Goal: Contribute content: Add original content to the website for others to see

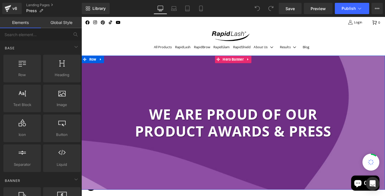
click at [254, 175] on div at bounding box center [251, 135] width 341 height 150
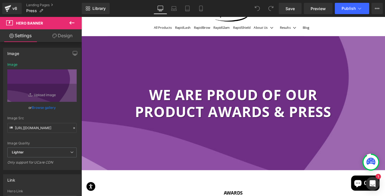
scroll to position [18, 0]
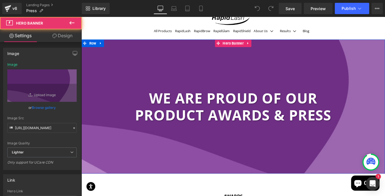
click at [145, 142] on div at bounding box center [251, 117] width 341 height 150
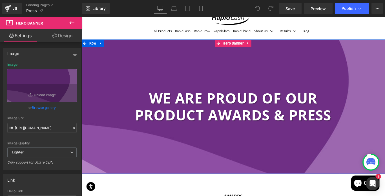
click at [160, 175] on div at bounding box center [251, 117] width 341 height 150
click at [162, 120] on h1 "we are proud of our product Awards & press" at bounding box center [252, 118] width 256 height 38
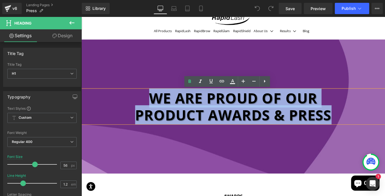
drag, startPoint x: 155, startPoint y: 106, endPoint x: 372, endPoint y: 126, distance: 218.2
click at [372, 126] on h1 "we are proud of our product Awards & press" at bounding box center [252, 118] width 256 height 38
click at [274, 127] on h1 "we are proud of our product Awards & press" at bounding box center [252, 118] width 256 height 38
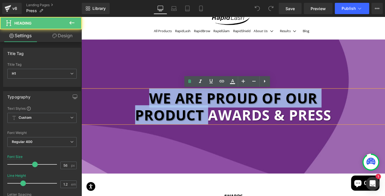
drag, startPoint x: 221, startPoint y: 127, endPoint x: 123, endPoint y: 99, distance: 102.5
click at [124, 99] on h1 "we are proud of our product Awards & press" at bounding box center [252, 118] width 256 height 38
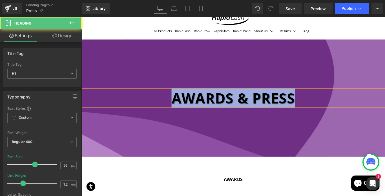
drag, startPoint x: 320, startPoint y: 109, endPoint x: 158, endPoint y: 101, distance: 162.5
click at [158, 101] on h1 "Awards & press" at bounding box center [252, 108] width 256 height 19
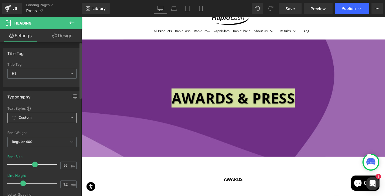
click at [70, 117] on icon at bounding box center [71, 117] width 3 height 3
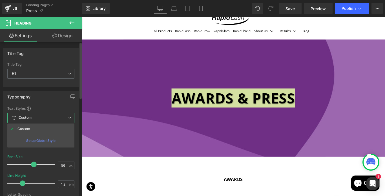
click at [45, 101] on div "Typography" at bounding box center [40, 96] width 75 height 11
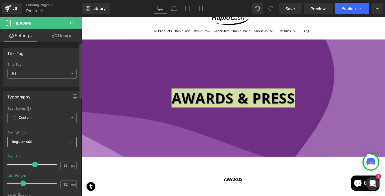
click at [25, 143] on b "Regular 400" at bounding box center [22, 141] width 21 height 4
click at [51, 126] on div at bounding box center [41, 128] width 69 height 4
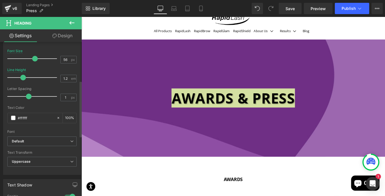
scroll to position [106, 0]
click at [67, 139] on b "Default" at bounding box center [41, 141] width 58 height 5
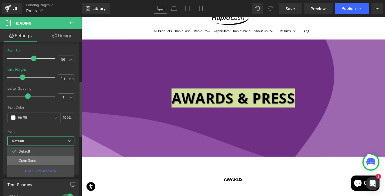
click at [30, 158] on li "Open Sans" at bounding box center [40, 160] width 67 height 9
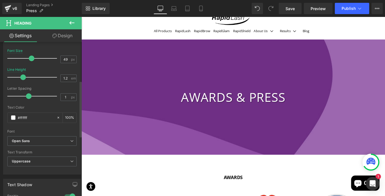
type input "48"
drag, startPoint x: 33, startPoint y: 58, endPoint x: 30, endPoint y: 59, distance: 4.0
click at [30, 59] on span at bounding box center [32, 59] width 6 height 6
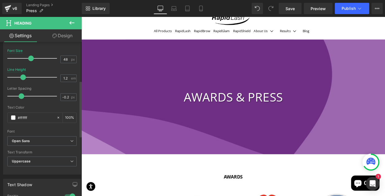
type input "-0.3"
drag, startPoint x: 27, startPoint y: 95, endPoint x: 16, endPoint y: 96, distance: 11.3
click at [16, 96] on span at bounding box center [17, 96] width 6 height 6
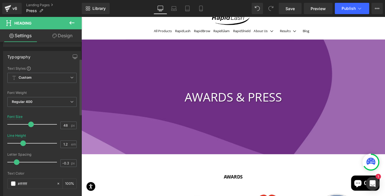
scroll to position [39, 0]
click at [66, 100] on span "Regular 400" at bounding box center [41, 102] width 69 height 10
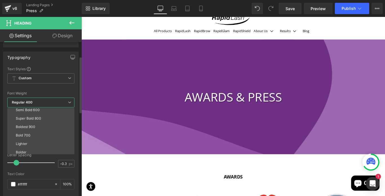
scroll to position [47, 0]
click at [31, 133] on li "Bold 700" at bounding box center [42, 133] width 70 height 8
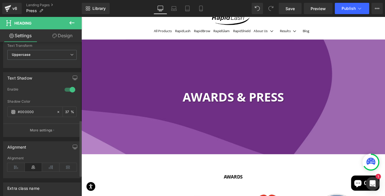
scroll to position [212, 0]
click at [57, 112] on icon at bounding box center [58, 112] width 2 height 2
type input "none"
type input "0"
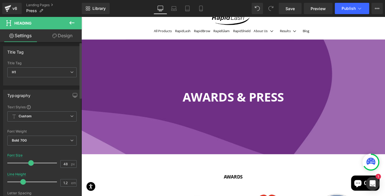
scroll to position [0, 0]
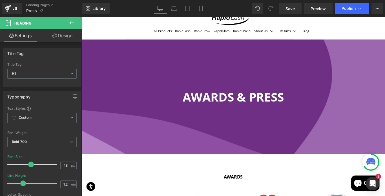
click at [117, 65] on div at bounding box center [251, 106] width 341 height 129
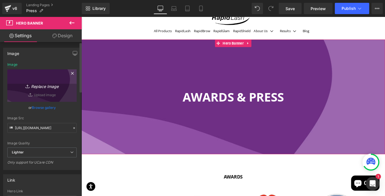
click at [48, 96] on link "Replace Image" at bounding box center [41, 85] width 69 height 32
type input "C:\fakepath\Banner_2_2.jpg"
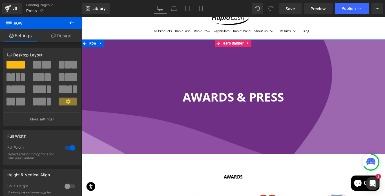
drag, startPoint x: 144, startPoint y: 171, endPoint x: 142, endPoint y: 140, distance: 30.7
click at [142, 140] on div "Awards & press Heading Hero Banner Row" at bounding box center [251, 106] width 341 height 129
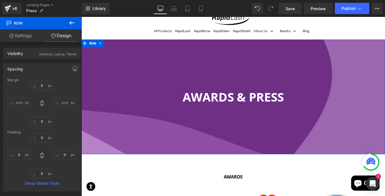
click at [23, 36] on link "Settings" at bounding box center [20, 35] width 41 height 13
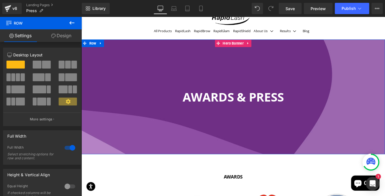
click at [174, 158] on div at bounding box center [251, 106] width 341 height 129
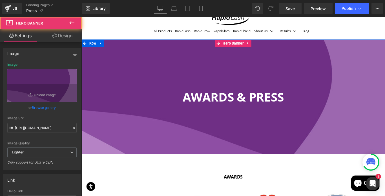
click at [186, 148] on div at bounding box center [251, 106] width 341 height 129
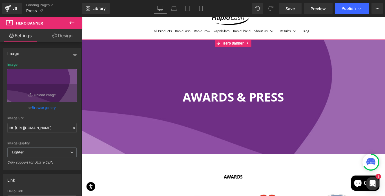
click at [44, 107] on link "Browse gallery" at bounding box center [44, 108] width 24 height 10
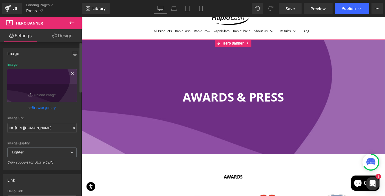
click at [11, 65] on div "Image" at bounding box center [12, 65] width 10 height 4
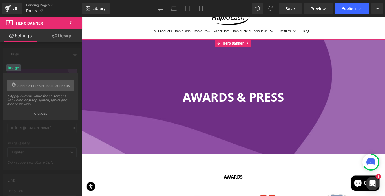
click at [12, 66] on div "Image" at bounding box center [13, 67] width 14 height 7
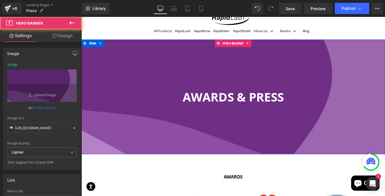
click at [96, 121] on div at bounding box center [251, 106] width 341 height 129
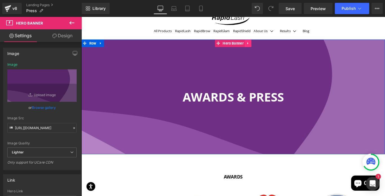
click at [268, 46] on icon at bounding box center [268, 46] width 1 height 3
click at [271, 46] on icon at bounding box center [272, 46] width 4 height 4
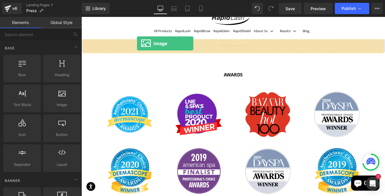
drag, startPoint x: 138, startPoint y: 115, endPoint x: 144, endPoint y: 47, distance: 67.8
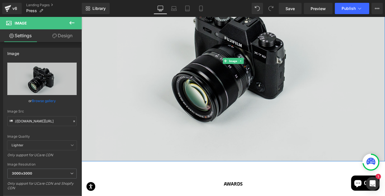
scroll to position [119, 0]
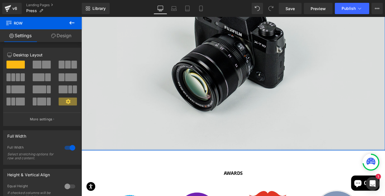
drag, startPoint x: 250, startPoint y: 165, endPoint x: 237, endPoint y: 69, distance: 97.4
click at [237, 69] on div "Image Row" at bounding box center [251, 54] width 341 height 226
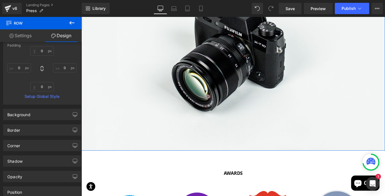
scroll to position [0, 0]
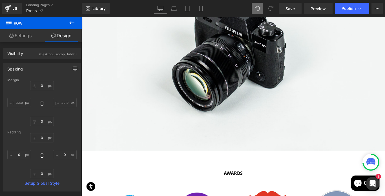
type input "0"
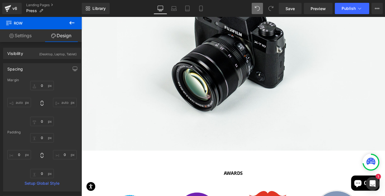
type input "0"
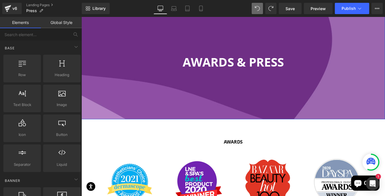
scroll to position [28, 0]
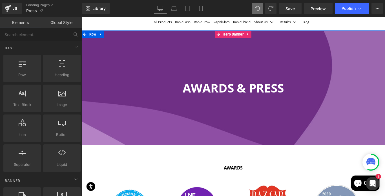
click at [314, 64] on div at bounding box center [251, 96] width 341 height 129
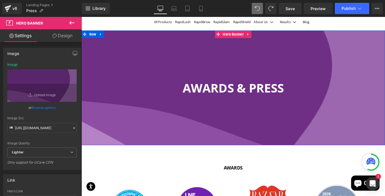
click at [290, 47] on div at bounding box center [251, 96] width 341 height 129
click at [277, 99] on h1 "Awards & press" at bounding box center [252, 96] width 256 height 16
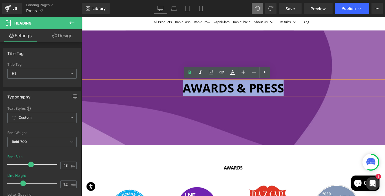
drag, startPoint x: 311, startPoint y: 97, endPoint x: 179, endPoint y: 96, distance: 131.6
click at [179, 96] on h1 "Awards & press" at bounding box center [252, 96] width 256 height 16
click at [129, 158] on div at bounding box center [251, 96] width 341 height 129
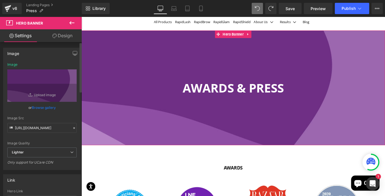
click at [73, 128] on icon at bounding box center [74, 128] width 2 height 2
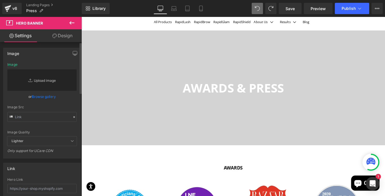
click at [37, 81] on link "Replace Image" at bounding box center [41, 79] width 69 height 21
type input "C:\fakepath\Banner_2_2.jpg"
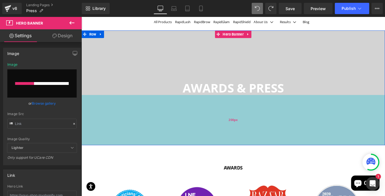
click at [203, 122] on div "200px" at bounding box center [251, 133] width 341 height 56
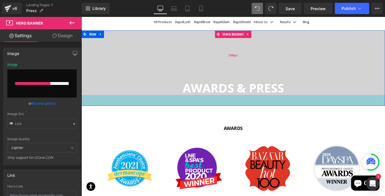
drag, startPoint x: 203, startPoint y: 122, endPoint x: 192, endPoint y: 78, distance: 45.4
click at [192, 78] on div "Awards & press Heading Hero Banner 200px 43px" at bounding box center [251, 74] width 341 height 85
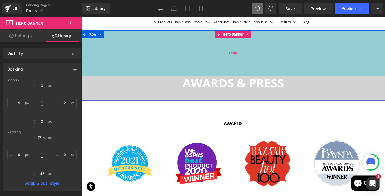
drag, startPoint x: 215, startPoint y: 45, endPoint x: 210, endPoint y: 37, distance: 9.3
click at [210, 37] on div "180px" at bounding box center [251, 57] width 341 height 51
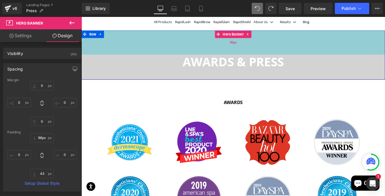
drag, startPoint x: 215, startPoint y: 61, endPoint x: 215, endPoint y: 40, distance: 21.1
click at [215, 40] on div "96px" at bounding box center [251, 45] width 341 height 27
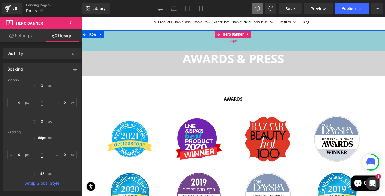
click at [215, 39] on div "83px" at bounding box center [251, 43] width 341 height 23
type input "90px"
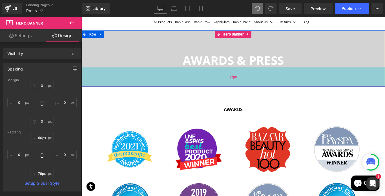
type input "81px"
drag, startPoint x: 240, startPoint y: 81, endPoint x: 241, endPoint y: 91, distance: 10.1
click at [241, 92] on div "77px" at bounding box center [251, 85] width 341 height 22
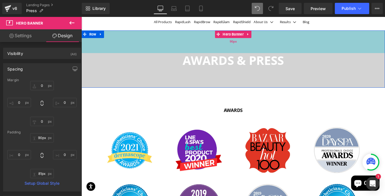
click at [150, 42] on div "90px" at bounding box center [251, 44] width 341 height 25
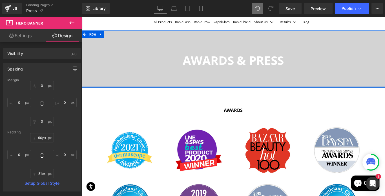
click at [101, 96] on div at bounding box center [251, 95] width 341 height 1
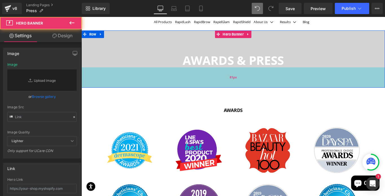
click at [101, 86] on div "81px" at bounding box center [251, 85] width 341 height 23
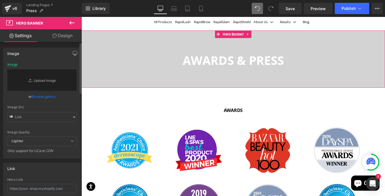
click at [10, 117] on icon at bounding box center [11, 117] width 6 height 6
click at [70, 141] on icon at bounding box center [71, 140] width 3 height 3
click at [68, 141] on span "Lighter" at bounding box center [41, 140] width 69 height 9
click at [39, 150] on div "Only support for UCare CDN" at bounding box center [41, 152] width 69 height 8
click at [37, 80] on link "Replace Image" at bounding box center [41, 79] width 69 height 21
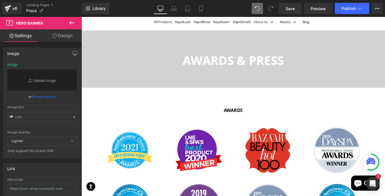
type input "C:\fakepath\Banner_2_2.jpg"
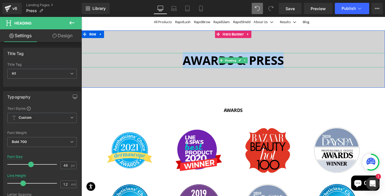
drag, startPoint x: 306, startPoint y: 68, endPoint x: 192, endPoint y: 66, distance: 113.6
click at [192, 66] on h1 "Awards & press" at bounding box center [252, 65] width 256 height 16
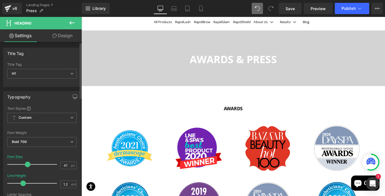
type input "40"
drag, startPoint x: 28, startPoint y: 165, endPoint x: 25, endPoint y: 165, distance: 3.7
click at [25, 165] on span at bounding box center [27, 164] width 6 height 6
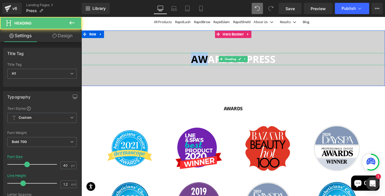
drag, startPoint x: 300, startPoint y: 66, endPoint x: 190, endPoint y: 66, distance: 110.2
click at [190, 66] on h1 "Awards & press" at bounding box center [252, 64] width 256 height 14
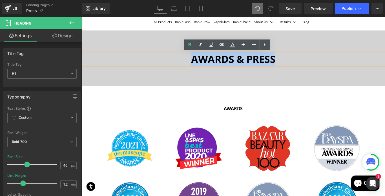
drag, startPoint x: 298, startPoint y: 63, endPoint x: 205, endPoint y: 65, distance: 92.7
click at [205, 65] on h1 "Awards & press" at bounding box center [252, 64] width 256 height 14
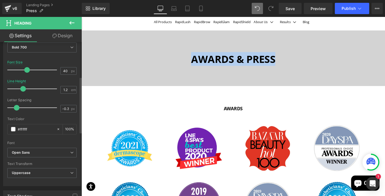
scroll to position [95, 0]
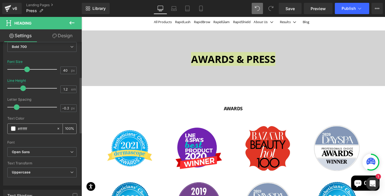
click at [13, 128] on span at bounding box center [13, 128] width 5 height 5
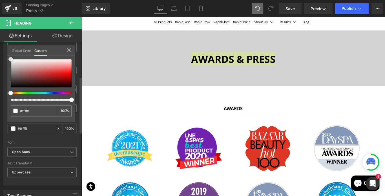
type input "#f7f7f7"
type input "#424242"
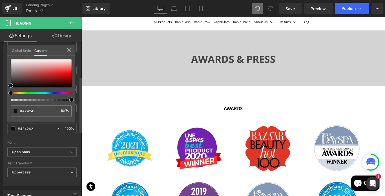
type input "#111111"
type input "#000000"
drag, startPoint x: 10, startPoint y: 58, endPoint x: 10, endPoint y: 93, distance: 34.4
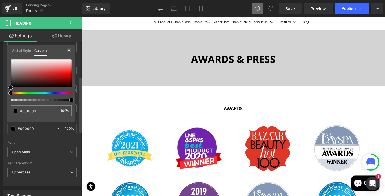
click at [11, 93] on div at bounding box center [41, 80] width 61 height 42
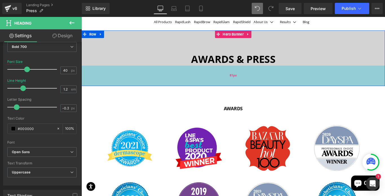
click at [94, 87] on div "81px" at bounding box center [251, 83] width 341 height 23
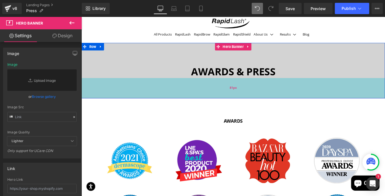
scroll to position [12, 0]
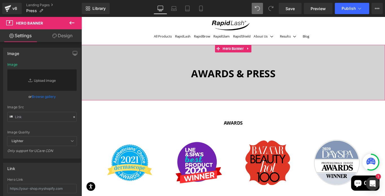
click at [60, 35] on link "Design" at bounding box center [62, 35] width 41 height 13
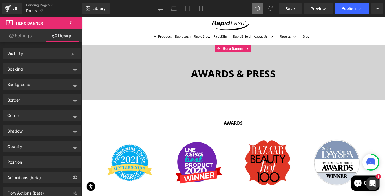
click at [24, 35] on link "Settings" at bounding box center [20, 35] width 41 height 13
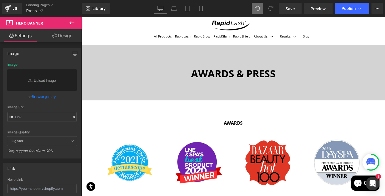
click at [102, 36] on div "All Products RapidLash RapidBrow [GEOGRAPHIC_DATA] RapidShield About Us Company…" at bounding box center [252, 38] width 330 height 13
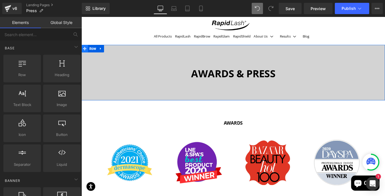
click at [84, 52] on icon at bounding box center [85, 52] width 4 height 4
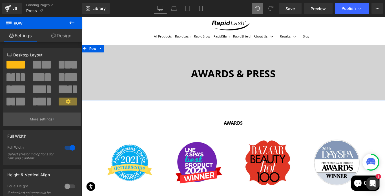
click at [37, 121] on p "More settings" at bounding box center [41, 119] width 23 height 5
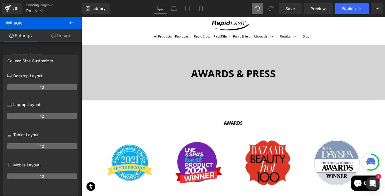
click at [72, 22] on icon at bounding box center [71, 22] width 7 height 7
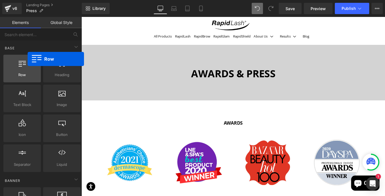
click at [28, 70] on div at bounding box center [22, 65] width 34 height 13
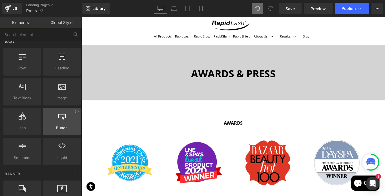
scroll to position [0, 0]
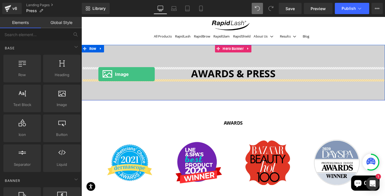
drag, startPoint x: 142, startPoint y: 113, endPoint x: 100, endPoint y: 81, distance: 52.4
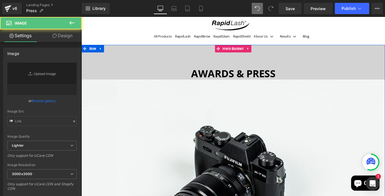
type input "//[DOMAIN_NAME][URL]"
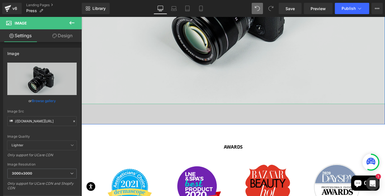
scroll to position [215, 0]
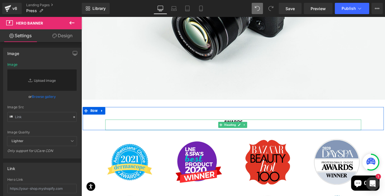
drag, startPoint x: 249, startPoint y: 110, endPoint x: 245, endPoint y: 121, distance: 11.2
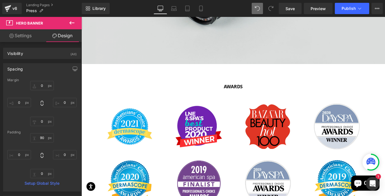
scroll to position [247, 0]
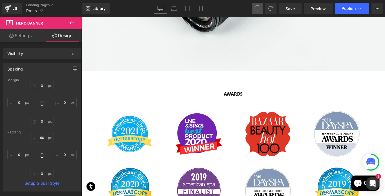
type input "0"
type input "90"
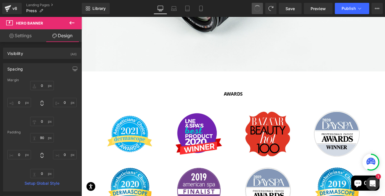
type input "0"
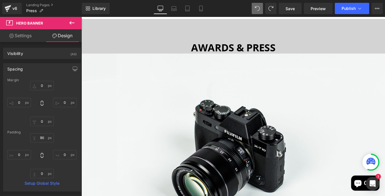
scroll to position [0, 0]
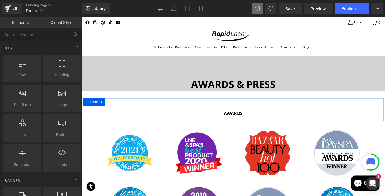
click at [269, 114] on div "AWARDS Heading" at bounding box center [252, 121] width 310 height 26
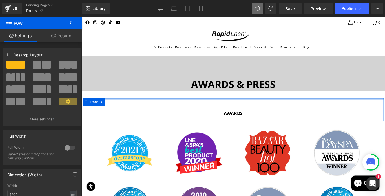
click at [275, 108] on div at bounding box center [252, 108] width 338 height 1
click at [283, 112] on div "AWARDS Heading" at bounding box center [252, 121] width 310 height 26
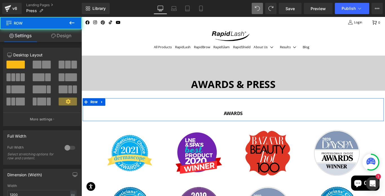
click at [296, 120] on div "AWARDS Heading" at bounding box center [252, 121] width 310 height 26
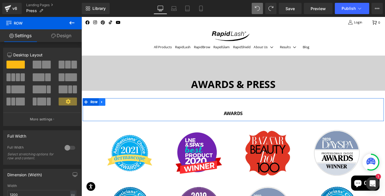
click at [105, 113] on icon at bounding box center [105, 112] width 4 height 4
click at [118, 113] on icon at bounding box center [119, 112] width 4 height 4
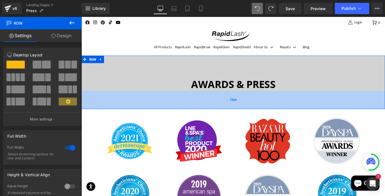
drag, startPoint x: 261, startPoint y: 98, endPoint x: 258, endPoint y: 119, distance: 21.3
click at [258, 119] on div "73px" at bounding box center [251, 110] width 341 height 21
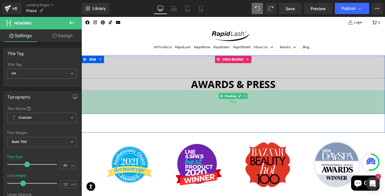
drag, startPoint x: 162, startPoint y: 105, endPoint x: 157, endPoint y: 125, distance: 20.1
click at [157, 125] on div "94px" at bounding box center [251, 112] width 341 height 26
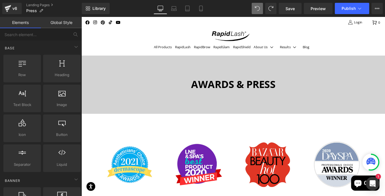
click at [257, 167] on div "Image" at bounding box center [290, 182] width 77 height 55
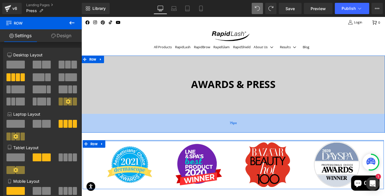
drag, startPoint x: 254, startPoint y: 155, endPoint x: 253, endPoint y: 140, distance: 14.9
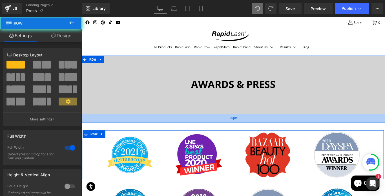
click at [254, 129] on div "36px" at bounding box center [251, 131] width 341 height 10
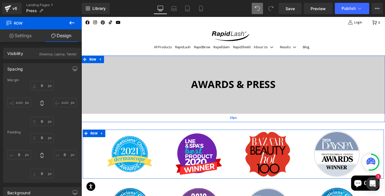
type input "0"
type input "33"
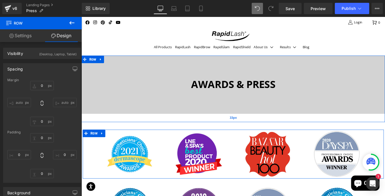
type input "0"
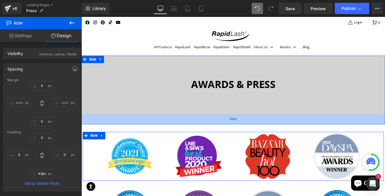
click at [254, 135] on div "42px" at bounding box center [251, 132] width 341 height 12
type input "41px"
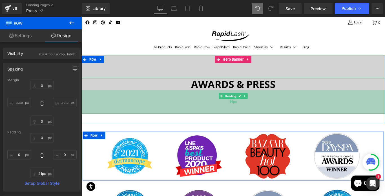
click at [263, 116] on div "94px" at bounding box center [251, 112] width 341 height 26
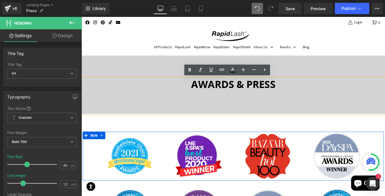
click at [385, 76] on div at bounding box center [251, 92] width 341 height 65
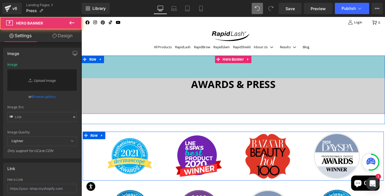
click at [385, 66] on div "Awards & press Heading 94px Hero Banner 90px" at bounding box center [251, 92] width 341 height 65
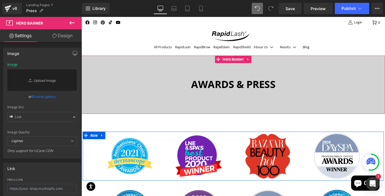
click at [72, 116] on icon at bounding box center [74, 117] width 4 height 4
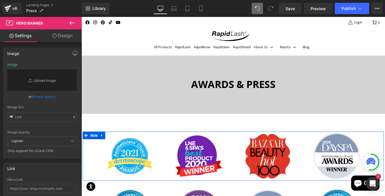
click at [72, 116] on icon at bounding box center [74, 117] width 4 height 4
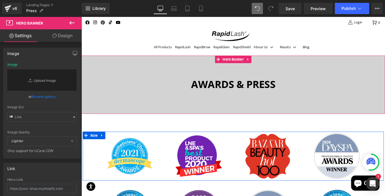
click at [72, 117] on icon at bounding box center [74, 117] width 4 height 4
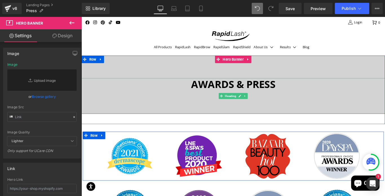
click at [87, 123] on div "Awards & press" at bounding box center [251, 106] width 341 height 40
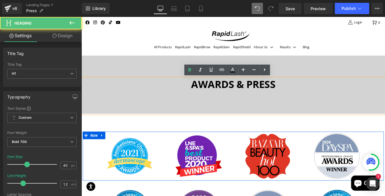
click at [96, 103] on div "Awards & press" at bounding box center [251, 106] width 341 height 40
click at [95, 82] on div at bounding box center [251, 92] width 341 height 65
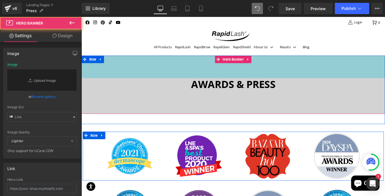
click at [91, 73] on div "Awards & press Heading Hero Banner 90px" at bounding box center [251, 92] width 341 height 65
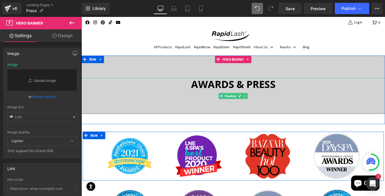
click at [90, 88] on div "Awards & press" at bounding box center [251, 106] width 341 height 40
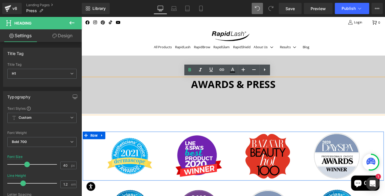
click at [89, 80] on div at bounding box center [251, 92] width 341 height 65
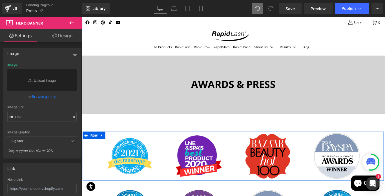
click at [10, 23] on icon at bounding box center [9, 22] width 7 height 5
click at [25, 23] on span "Hero Banner" at bounding box center [29, 23] width 27 height 5
click at [74, 23] on icon at bounding box center [71, 22] width 5 height 3
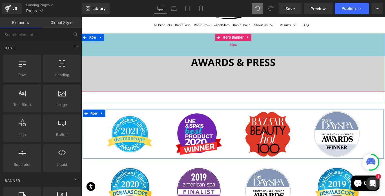
scroll to position [26, 0]
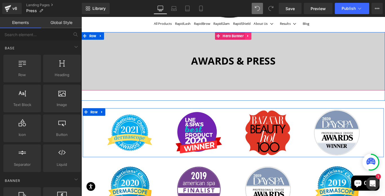
click at [268, 38] on icon at bounding box center [268, 38] width 1 height 3
click at [272, 38] on icon at bounding box center [272, 38] width 4 height 4
click at [265, 67] on h1 "Awards & press" at bounding box center [252, 66] width 256 height 14
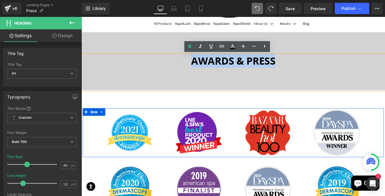
drag, startPoint x: 296, startPoint y: 66, endPoint x: 199, endPoint y: 68, distance: 97.2
click at [199, 68] on h1 "Awards & press" at bounding box center [252, 66] width 256 height 14
copy h1 "Awards & press"
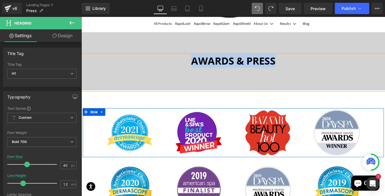
click at [295, 43] on div at bounding box center [251, 66] width 341 height 65
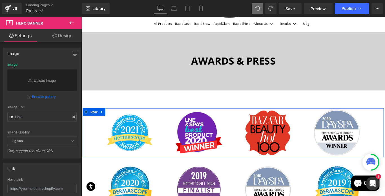
click at [217, 45] on div at bounding box center [251, 66] width 341 height 65
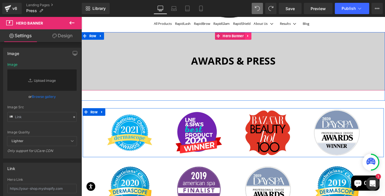
click at [267, 37] on icon at bounding box center [269, 38] width 4 height 4
click at [271, 38] on icon at bounding box center [272, 38] width 4 height 4
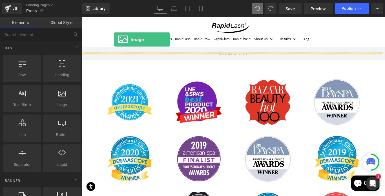
scroll to position [4, 0]
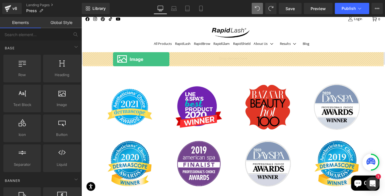
drag, startPoint x: 139, startPoint y: 114, endPoint x: 117, endPoint y: 65, distance: 54.4
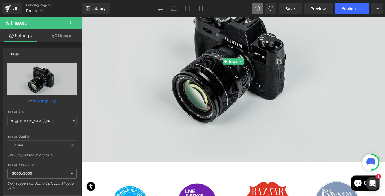
scroll to position [107, 0]
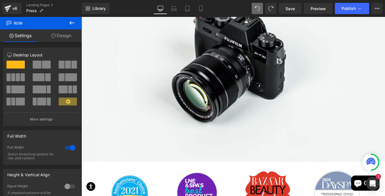
drag, startPoint x: 249, startPoint y: 179, endPoint x: 245, endPoint y: 187, distance: 8.7
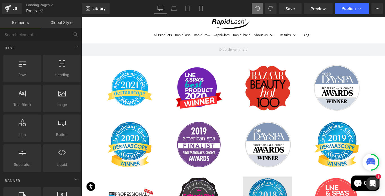
scroll to position [0, 0]
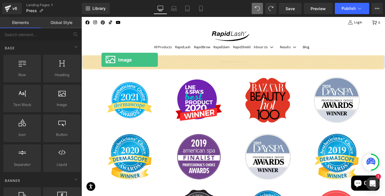
drag, startPoint x: 142, startPoint y: 115, endPoint x: 104, endPoint y: 65, distance: 62.7
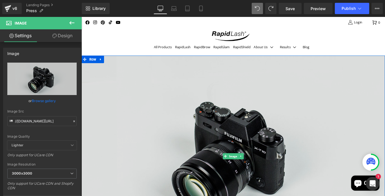
click at [115, 99] on img at bounding box center [251, 173] width 341 height 226
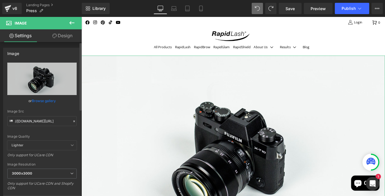
click at [41, 99] on link "Browse gallery" at bounding box center [44, 101] width 24 height 10
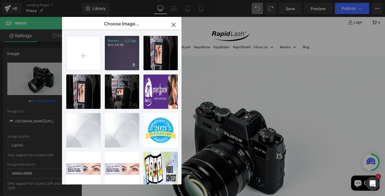
click at [0, 0] on div "Banner_..._2_2.jpg 602.39 KB" at bounding box center [0, 0] width 0 height 0
type input "[URL][DOMAIN_NAME]"
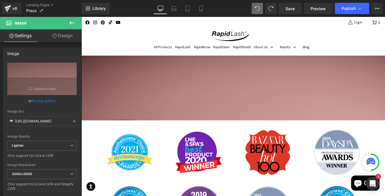
click at [73, 21] on icon at bounding box center [71, 22] width 7 height 7
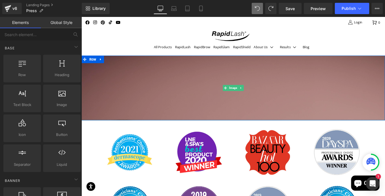
click at [118, 97] on img at bounding box center [251, 96] width 341 height 73
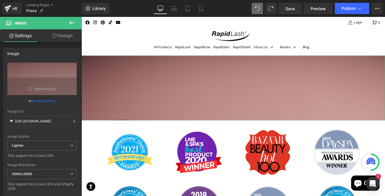
click at [61, 37] on link "Design" at bounding box center [62, 35] width 41 height 13
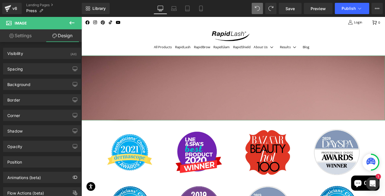
click at [26, 34] on link "Settings" at bounding box center [20, 35] width 41 height 13
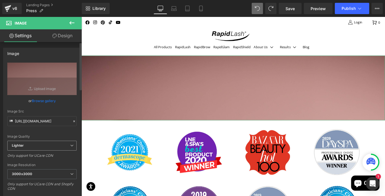
click at [70, 146] on icon at bounding box center [71, 145] width 3 height 3
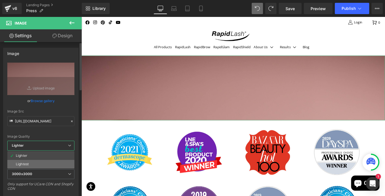
click at [56, 163] on li "Lightest" at bounding box center [40, 164] width 67 height 8
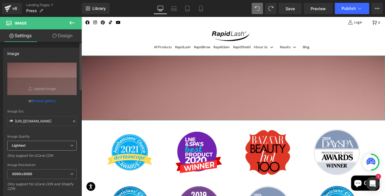
type input "[URL][DOMAIN_NAME]"
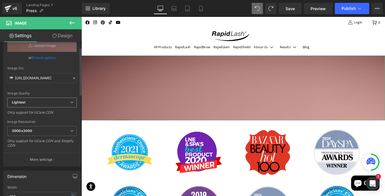
scroll to position [82, 0]
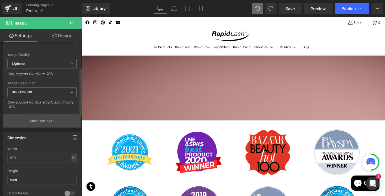
click at [41, 119] on p "More settings" at bounding box center [41, 120] width 23 height 5
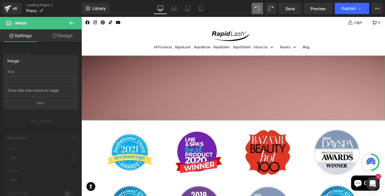
click at [62, 35] on link "Design" at bounding box center [62, 35] width 41 height 13
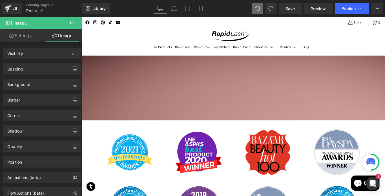
click at [72, 23] on icon at bounding box center [71, 22] width 7 height 7
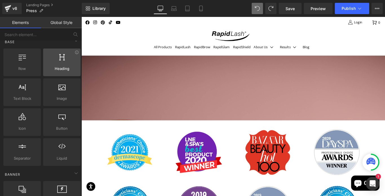
scroll to position [0, 0]
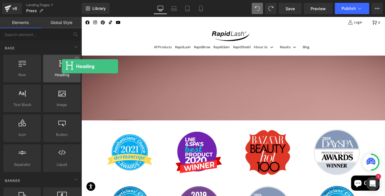
click at [62, 66] on icon at bounding box center [62, 62] width 6 height 7
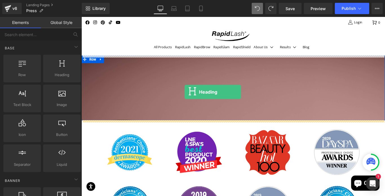
drag, startPoint x: 143, startPoint y: 83, endPoint x: 197, endPoint y: 101, distance: 57.0
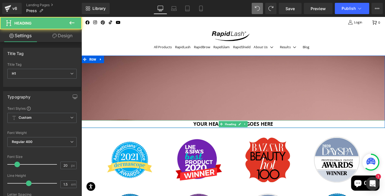
click at [312, 138] on h1 "Your heading text goes here" at bounding box center [251, 137] width 341 height 8
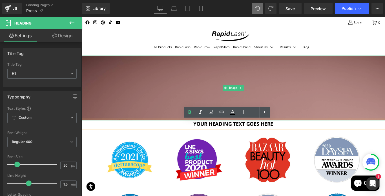
click at [232, 83] on img at bounding box center [251, 96] width 341 height 73
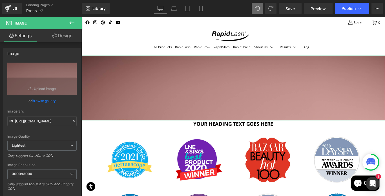
click at [63, 37] on link "Design" at bounding box center [62, 35] width 41 height 13
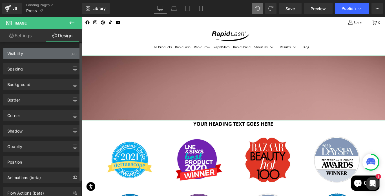
type input "transparent"
type input "0"
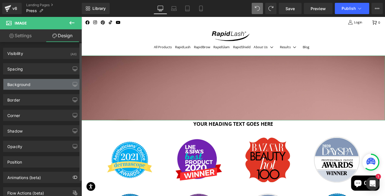
click at [26, 84] on div "Background" at bounding box center [18, 83] width 23 height 8
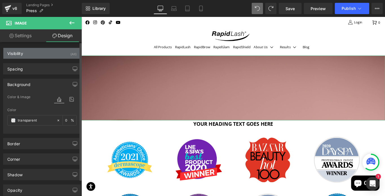
click at [19, 52] on div "Visibility" at bounding box center [15, 52] width 16 height 8
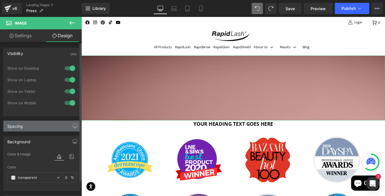
click at [15, 126] on div "Spacing" at bounding box center [14, 125] width 15 height 8
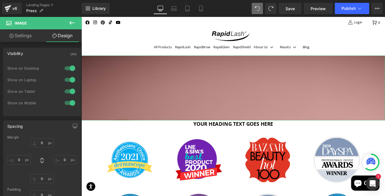
click at [22, 36] on link "Settings" at bounding box center [20, 35] width 41 height 13
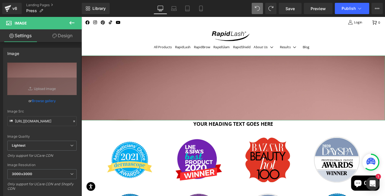
click at [22, 36] on link "Settings" at bounding box center [20, 35] width 41 height 13
click at [73, 23] on icon at bounding box center [71, 22] width 7 height 7
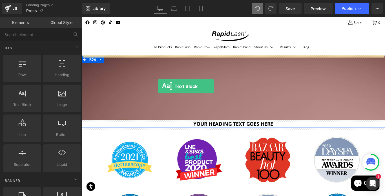
drag, startPoint x: 101, startPoint y: 113, endPoint x: 167, endPoint y: 95, distance: 68.6
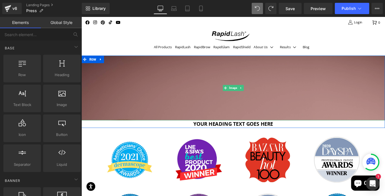
click at [124, 130] on img at bounding box center [251, 96] width 341 height 73
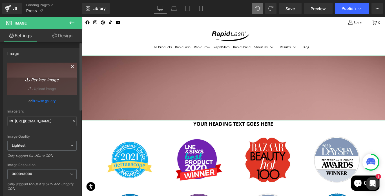
click at [41, 81] on icon "Replace Image" at bounding box center [41, 78] width 45 height 7
type input "C:\fakepath\Banner_2_.jpg"
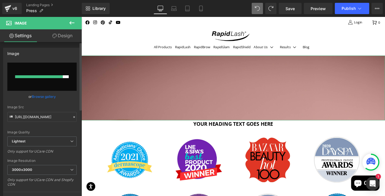
click at [73, 117] on icon at bounding box center [74, 117] width 2 height 2
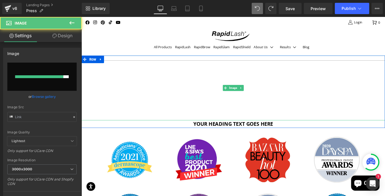
click at [116, 104] on img at bounding box center [251, 96] width 341 height 73
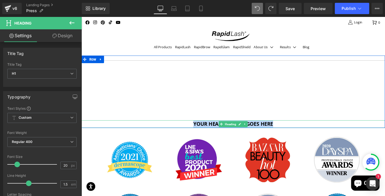
drag, startPoint x: 300, startPoint y: 139, endPoint x: 204, endPoint y: 134, distance: 95.6
click at [204, 134] on h1 "Your heading text goes here" at bounding box center [251, 137] width 341 height 8
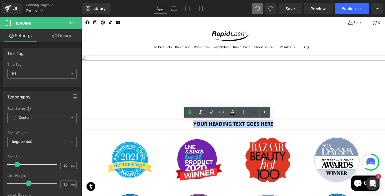
paste div
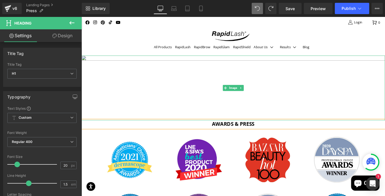
click at [265, 77] on img at bounding box center [251, 96] width 341 height 73
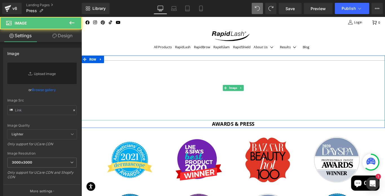
click at [143, 63] on img at bounding box center [251, 96] width 341 height 73
click at [142, 62] on img at bounding box center [251, 96] width 341 height 73
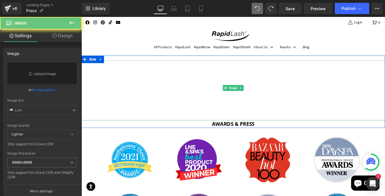
click at [142, 62] on img at bounding box center [251, 96] width 341 height 73
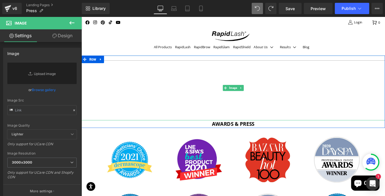
click at [147, 86] on img at bounding box center [251, 96] width 341 height 73
click at [259, 96] on icon at bounding box center [260, 96] width 3 height 3
click at [183, 102] on img at bounding box center [251, 96] width 341 height 73
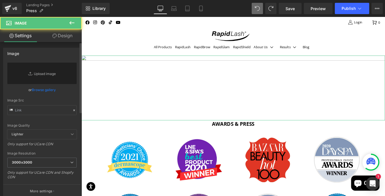
click at [45, 90] on link "Browse gallery" at bounding box center [44, 90] width 24 height 10
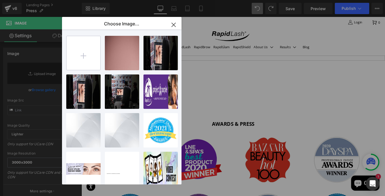
click at [0, 0] on input "file" at bounding box center [0, 0] width 0 height 0
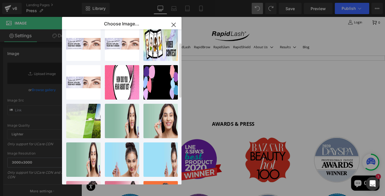
scroll to position [173, 0]
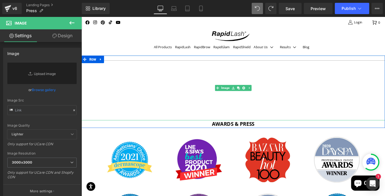
click at [181, 89] on img at bounding box center [251, 96] width 341 height 73
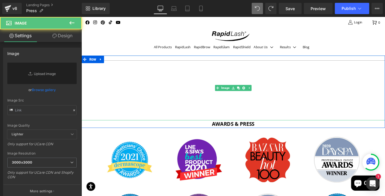
click at [181, 89] on img at bounding box center [251, 96] width 341 height 73
click at [181, 66] on img at bounding box center [251, 96] width 341 height 73
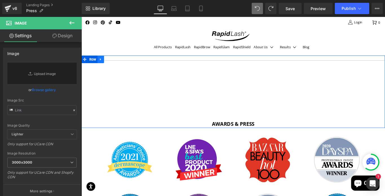
click at [103, 62] on icon at bounding box center [103, 64] width 4 height 4
click at [116, 63] on icon at bounding box center [118, 65] width 4 height 4
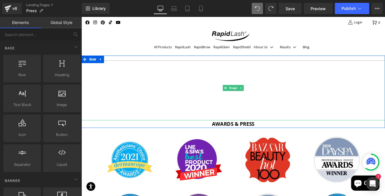
click at [263, 62] on img at bounding box center [251, 96] width 341 height 73
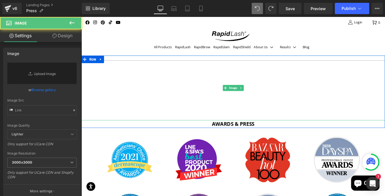
click at [263, 62] on img at bounding box center [251, 96] width 341 height 73
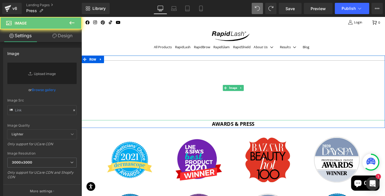
click at [263, 62] on img at bounding box center [251, 96] width 341 height 73
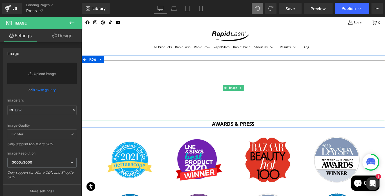
click at [263, 62] on img at bounding box center [251, 96] width 341 height 73
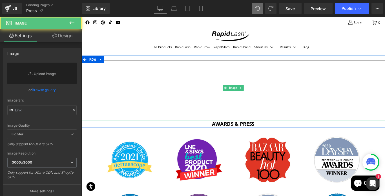
click at [263, 62] on img at bounding box center [251, 96] width 341 height 73
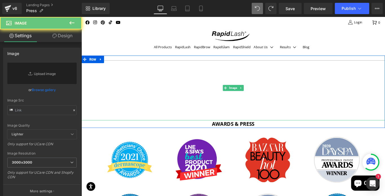
click at [263, 62] on img at bounding box center [251, 96] width 341 height 73
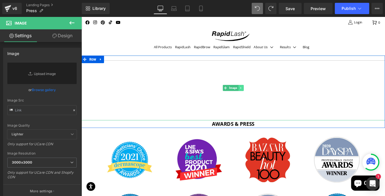
click at [259, 96] on icon at bounding box center [260, 96] width 3 height 3
click at [262, 97] on icon at bounding box center [263, 96] width 3 height 3
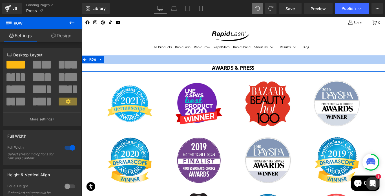
drag, startPoint x: 217, startPoint y: 60, endPoint x: 253, endPoint y: 70, distance: 37.2
click at [218, 70] on div "Awards & press Heading Row 34px" at bounding box center [251, 69] width 341 height 18
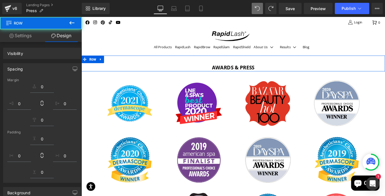
click at [255, 73] on div "Awards & press Heading" at bounding box center [251, 74] width 341 height 8
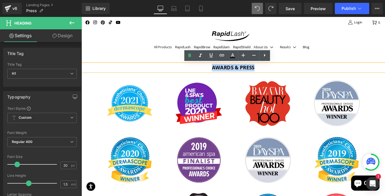
drag, startPoint x: 275, startPoint y: 73, endPoint x: 207, endPoint y: 73, distance: 67.9
click at [207, 73] on h1 "Awards & press" at bounding box center [251, 74] width 341 height 8
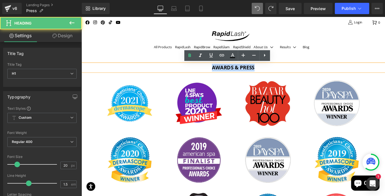
click at [214, 78] on div "Awards & press" at bounding box center [251, 74] width 341 height 8
drag, startPoint x: 274, startPoint y: 73, endPoint x: 209, endPoint y: 73, distance: 65.4
click at [209, 73] on h1 "Awards & press" at bounding box center [251, 74] width 341 height 8
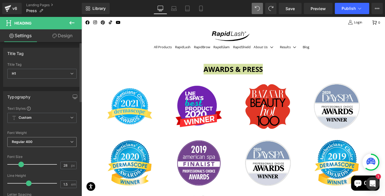
click at [70, 140] on icon at bounding box center [71, 141] width 3 height 3
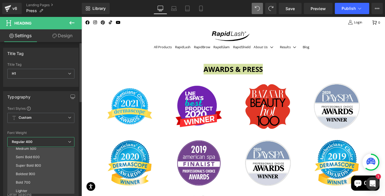
scroll to position [47, 0]
click at [21, 169] on li "Bold 700" at bounding box center [42, 172] width 70 height 8
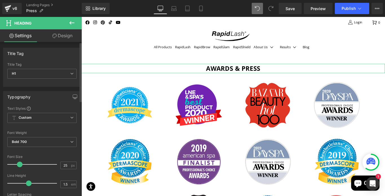
type input "26"
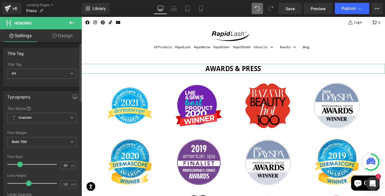
click at [18, 162] on span at bounding box center [20, 164] width 6 height 6
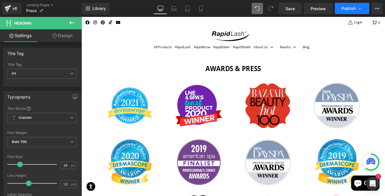
click at [347, 6] on span "Publish" at bounding box center [348, 8] width 14 height 5
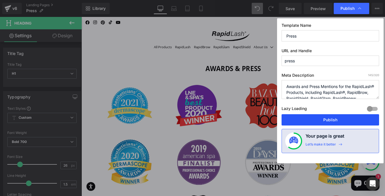
click at [336, 118] on button "Publish" at bounding box center [329, 119] width 97 height 11
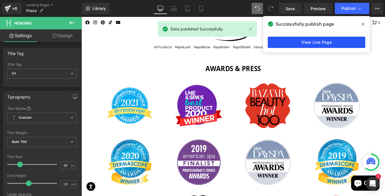
click at [315, 40] on link "View Live Page" at bounding box center [316, 42] width 97 height 11
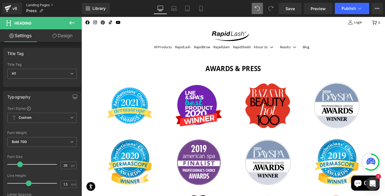
click at [52, 5] on link "Landing Pages" at bounding box center [54, 5] width 56 height 5
